Goal: Task Accomplishment & Management: Manage account settings

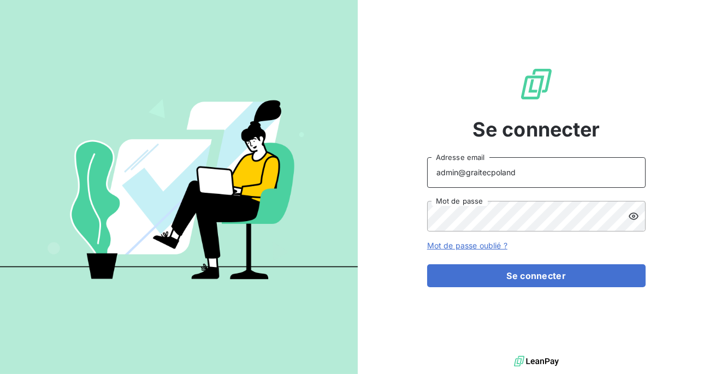
click at [538, 179] on input "admin@graitecpoland" at bounding box center [536, 172] width 218 height 31
type input "admin@graitecusa"
click at [427, 264] on button "Se connecter" at bounding box center [536, 275] width 218 height 23
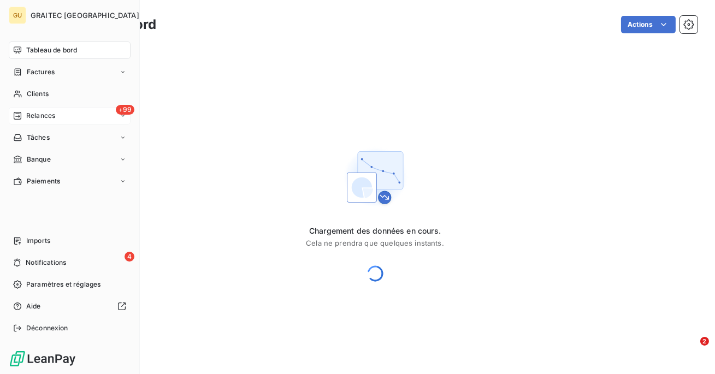
click at [29, 111] on span "Relances" at bounding box center [40, 116] width 29 height 10
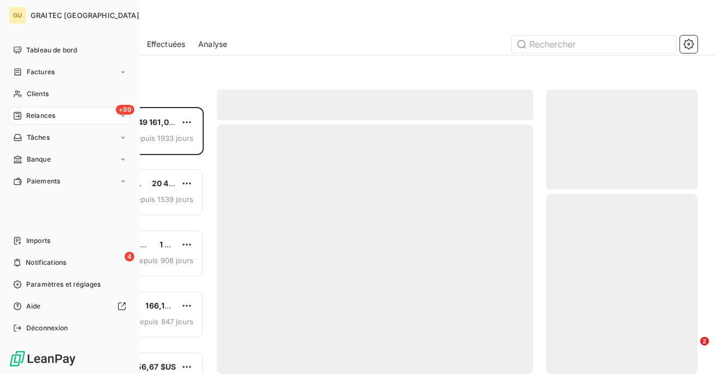
scroll to position [267, 151]
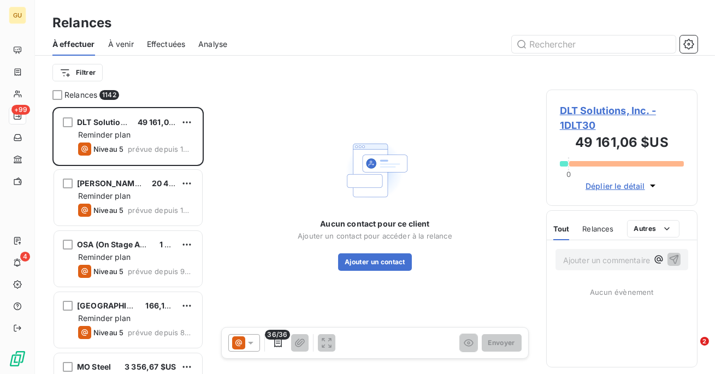
click at [163, 42] on span "Effectuées" at bounding box center [166, 44] width 39 height 11
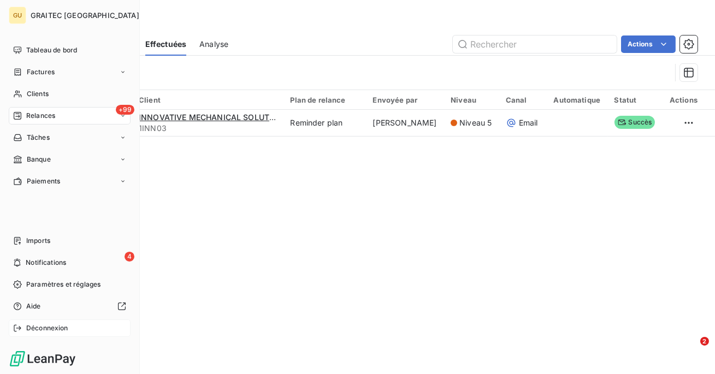
click at [27, 330] on span "Déconnexion" at bounding box center [47, 328] width 42 height 10
